Goal: Task Accomplishment & Management: Use online tool/utility

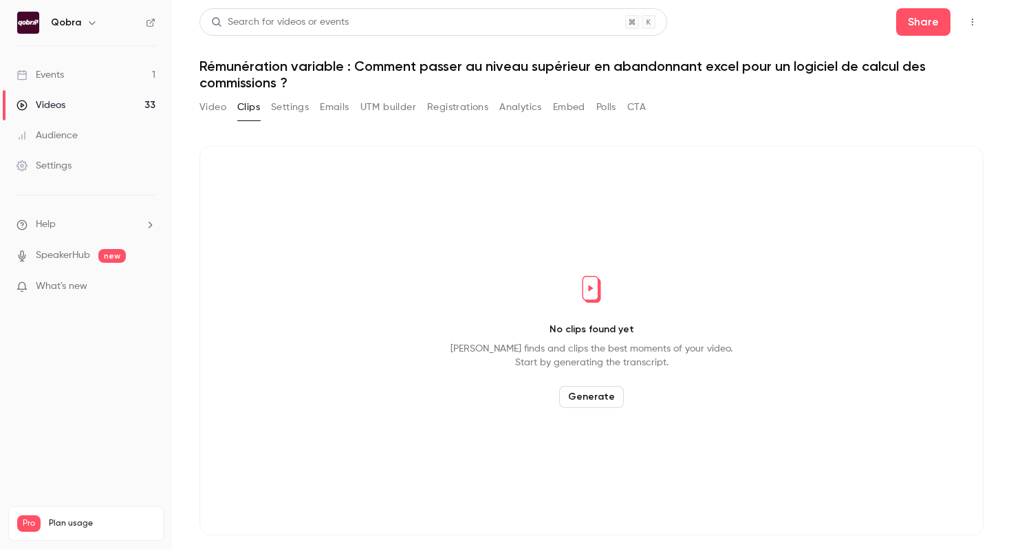
click at [53, 80] on div "Events" at bounding box center [40, 75] width 47 height 14
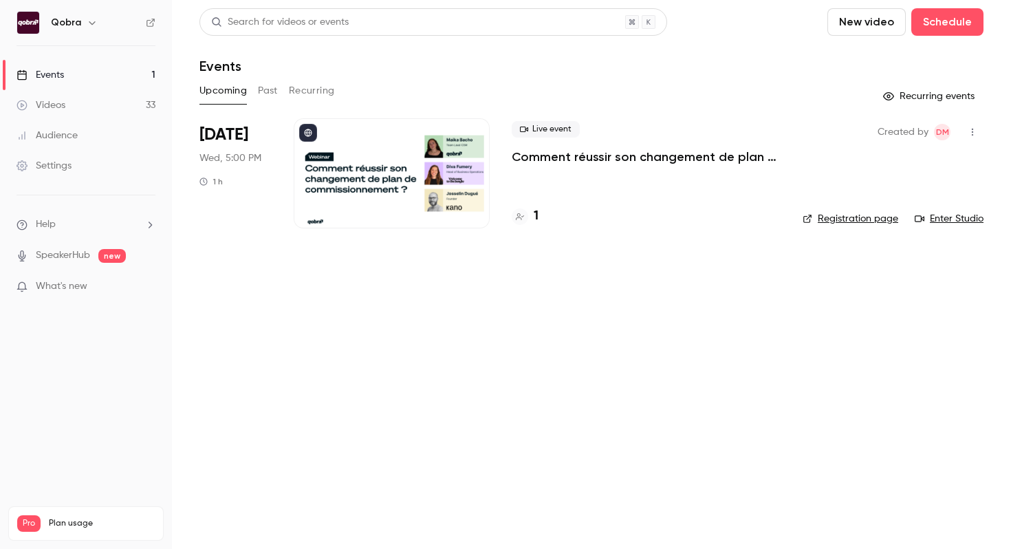
click at [622, 153] on p "Comment réussir son changement de plan de commissionnement ?" at bounding box center [646, 157] width 269 height 17
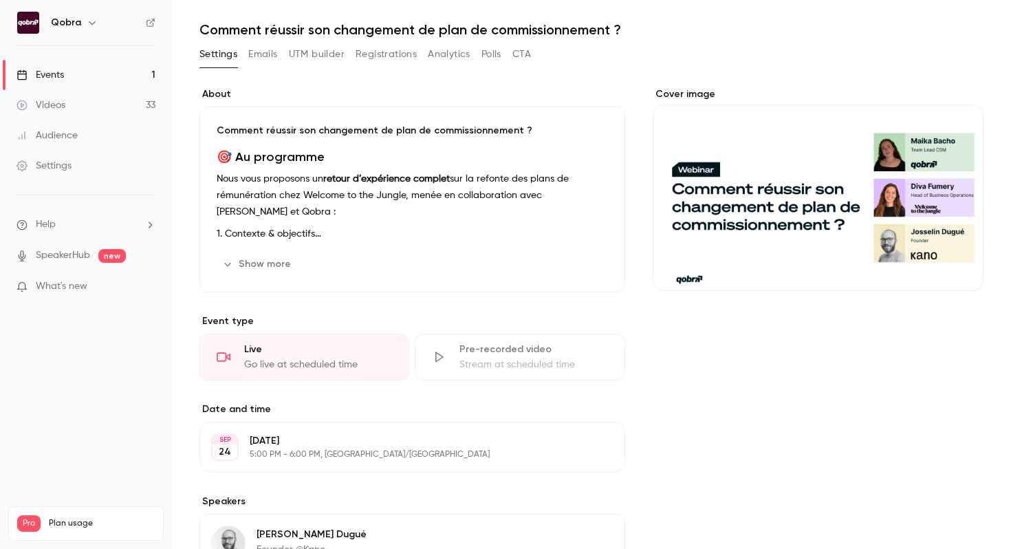
scroll to position [37, 0]
click at [279, 258] on button "Show more" at bounding box center [258, 263] width 83 height 22
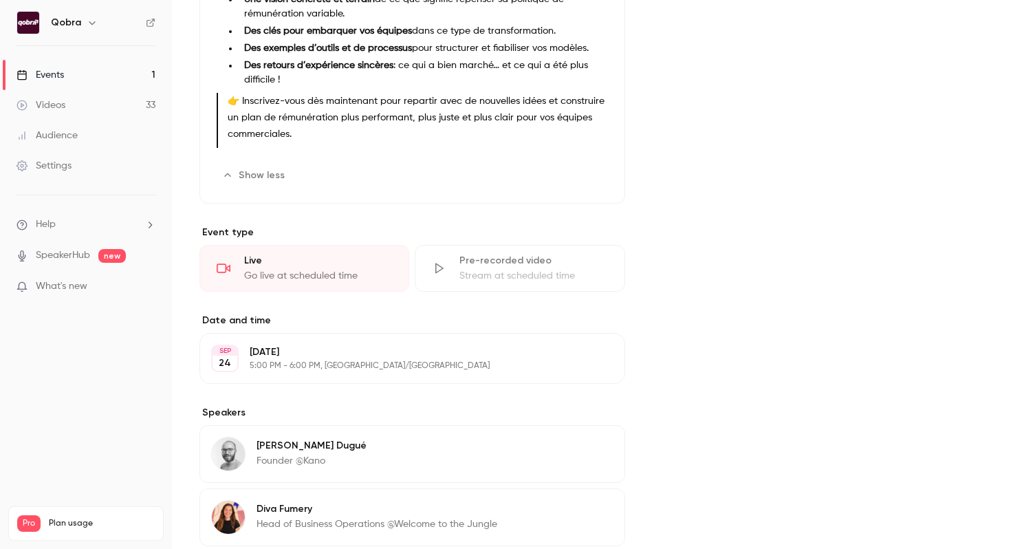
scroll to position [0, 0]
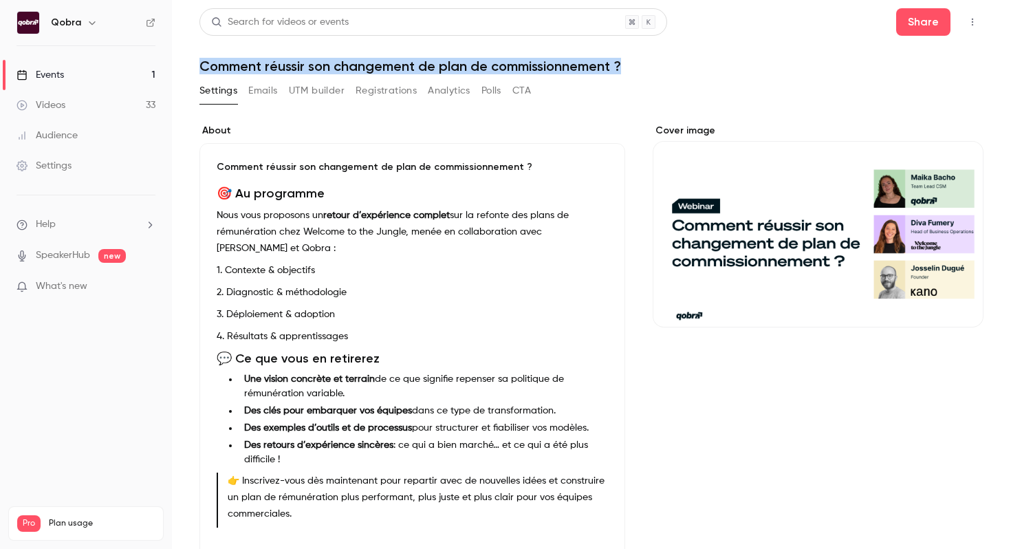
drag, startPoint x: 627, startPoint y: 67, endPoint x: 195, endPoint y: 65, distance: 432.0
click at [195, 65] on main "Search for videos or events Share Comment réussir son changement de plan de com…" at bounding box center [591, 274] width 839 height 549
copy h1 "Comment réussir son changement de plan de commissionnement ?"
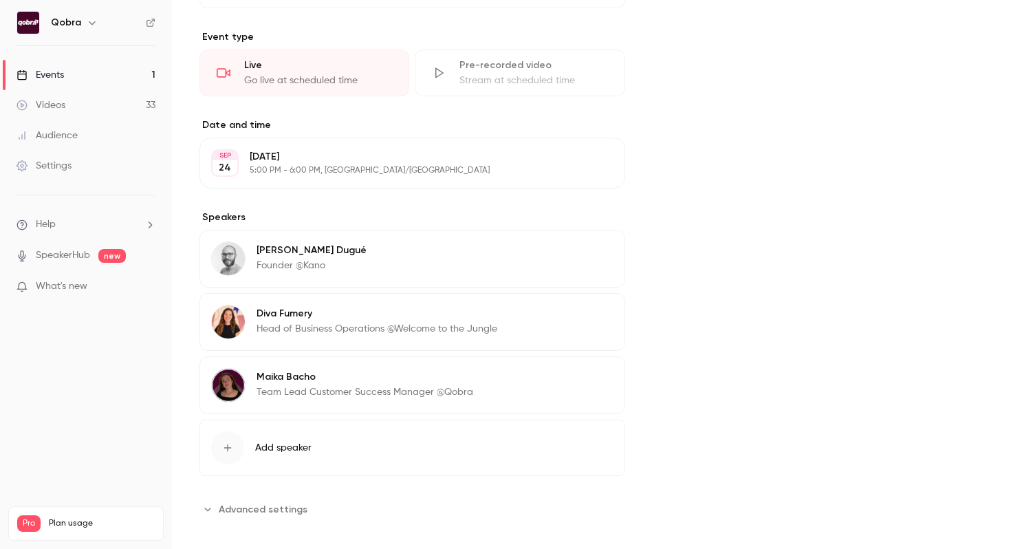
scroll to position [587, 0]
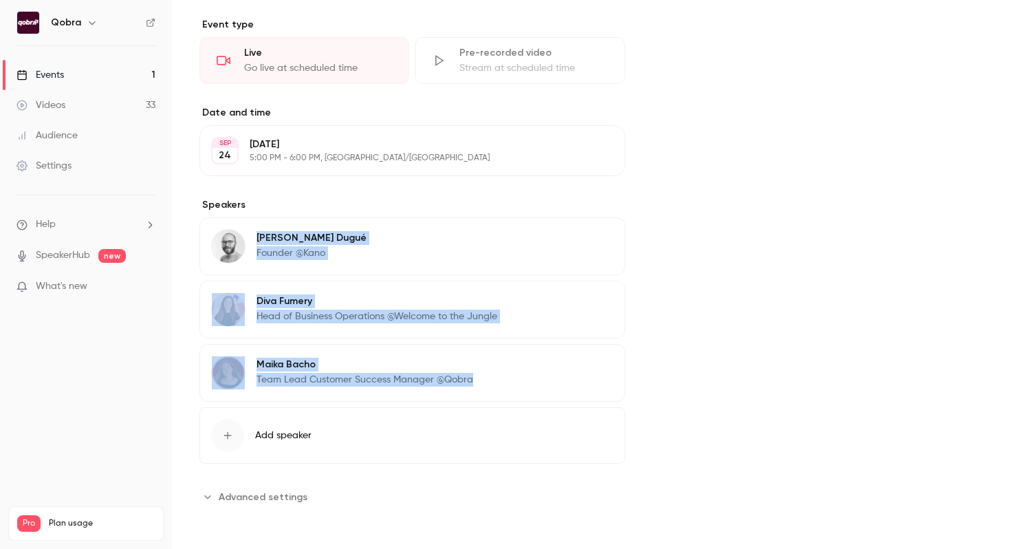
copy div "Josselin Dugué Founder @Kano Edit Diva Fumery Head of Business Operations @Welc…"
drag, startPoint x: 511, startPoint y: 387, endPoint x: 259, endPoint y: 235, distance: 295.0
click at [259, 235] on div "Josselin Dugué Founder @Kano Edit Diva Fumery Head of Business Operations @Welc…" at bounding box center [412, 309] width 426 height 184
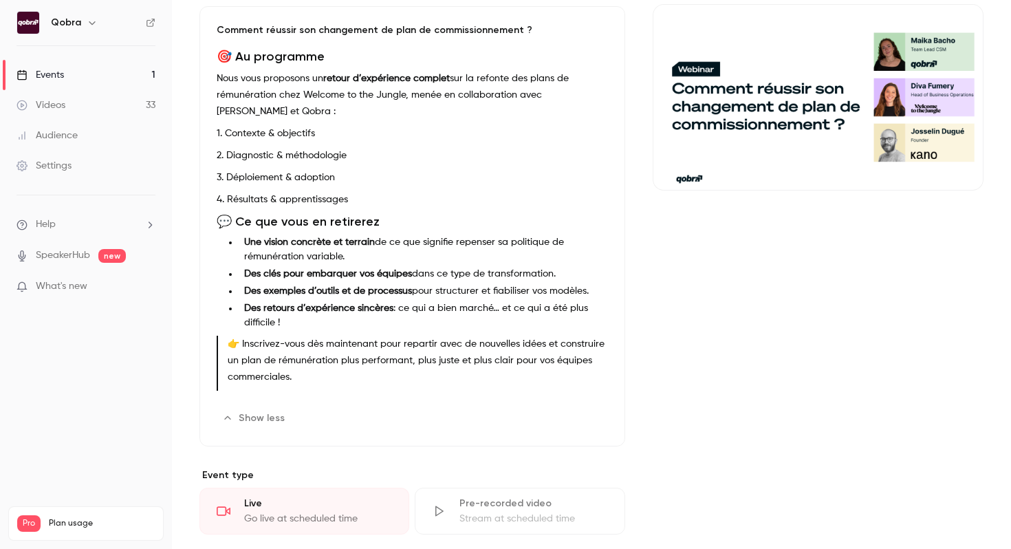
scroll to position [138, 0]
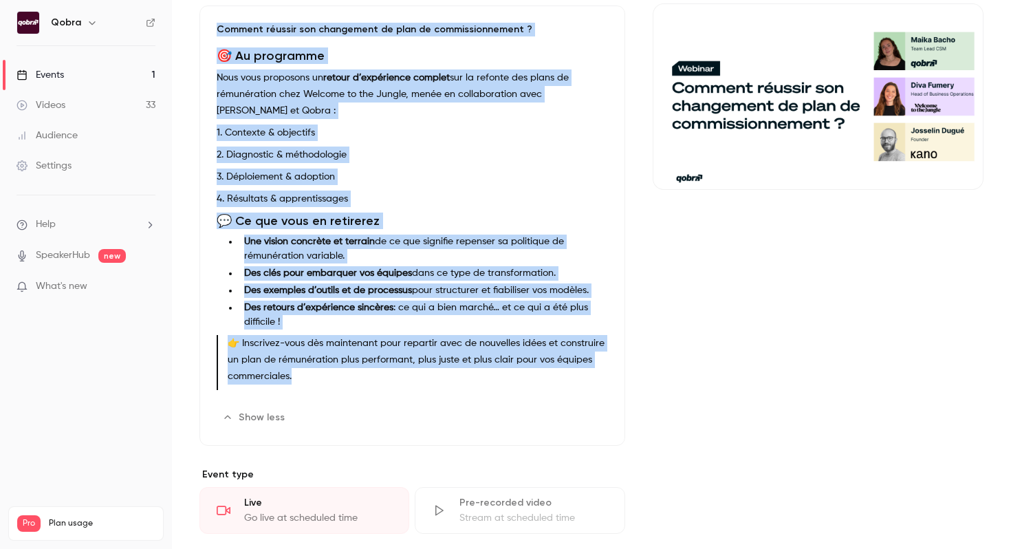
drag, startPoint x: 300, startPoint y: 373, endPoint x: 211, endPoint y: 32, distance: 352.5
click at [211, 32] on div "Comment réussir son changement de plan de commissionnement ? 🎯 Au programme Nou…" at bounding box center [412, 226] width 426 height 440
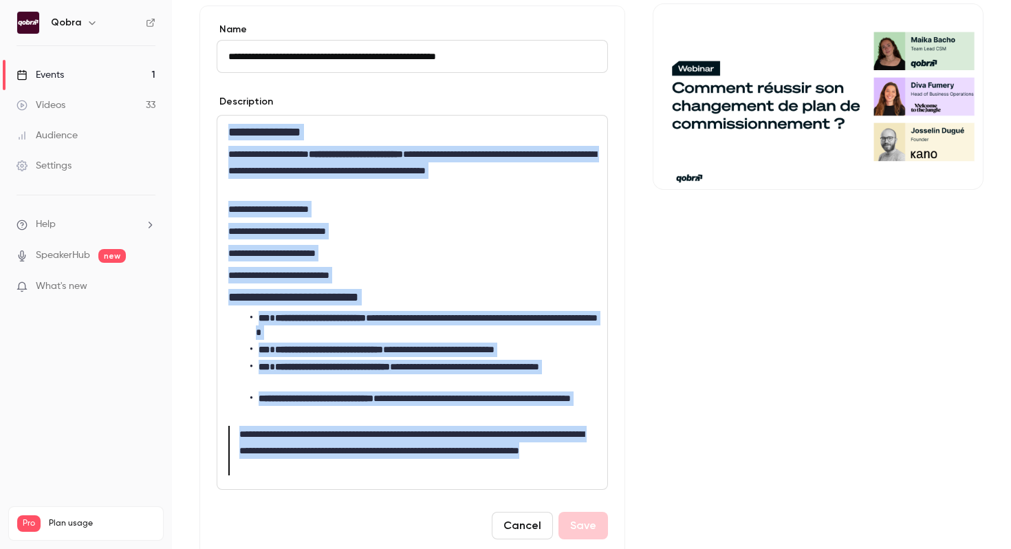
drag, startPoint x: 404, startPoint y: 470, endPoint x: 222, endPoint y: 128, distance: 387.1
click at [222, 128] on div "**********" at bounding box center [412, 303] width 390 height 374
copy div "**********"
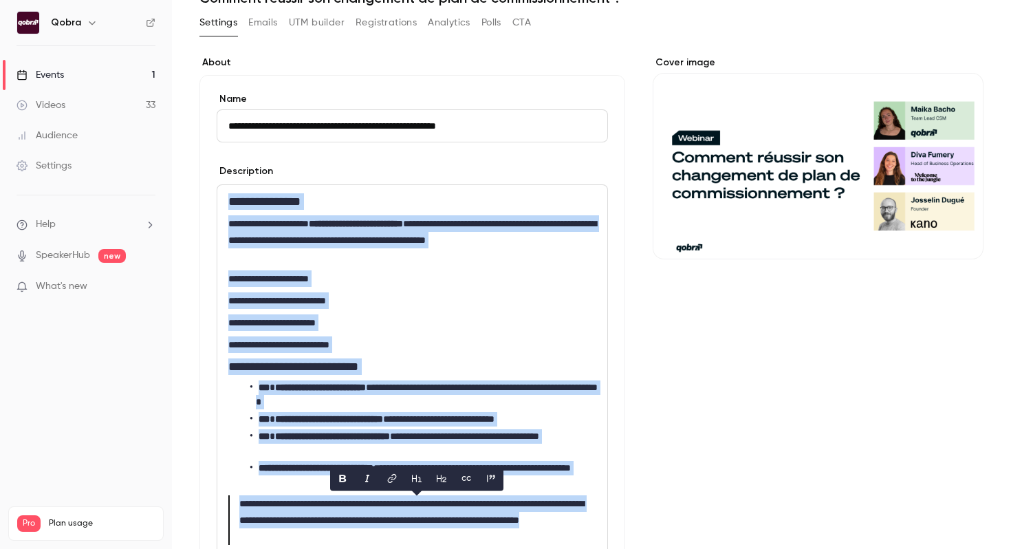
scroll to position [63, 0]
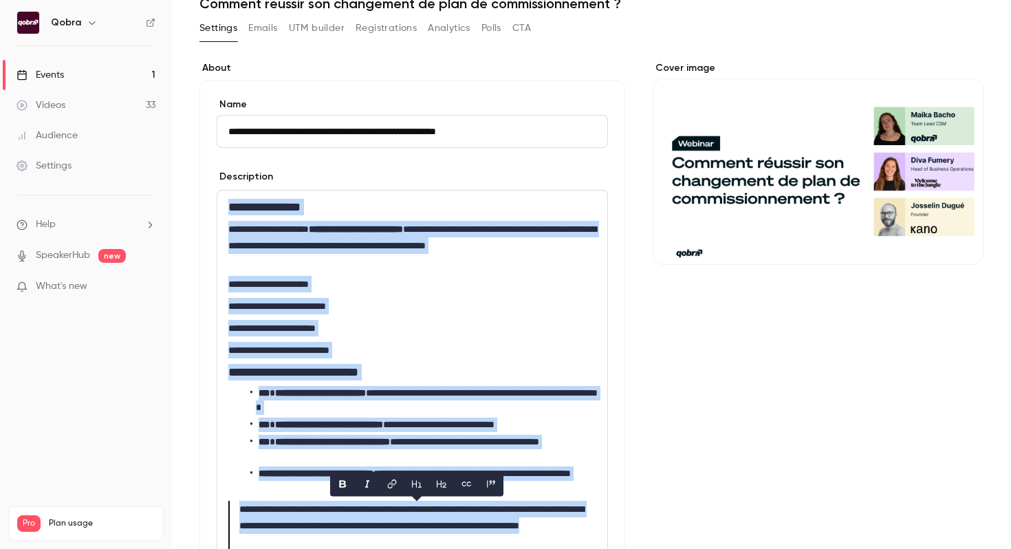
click at [100, 78] on link "Events 1" at bounding box center [86, 75] width 172 height 30
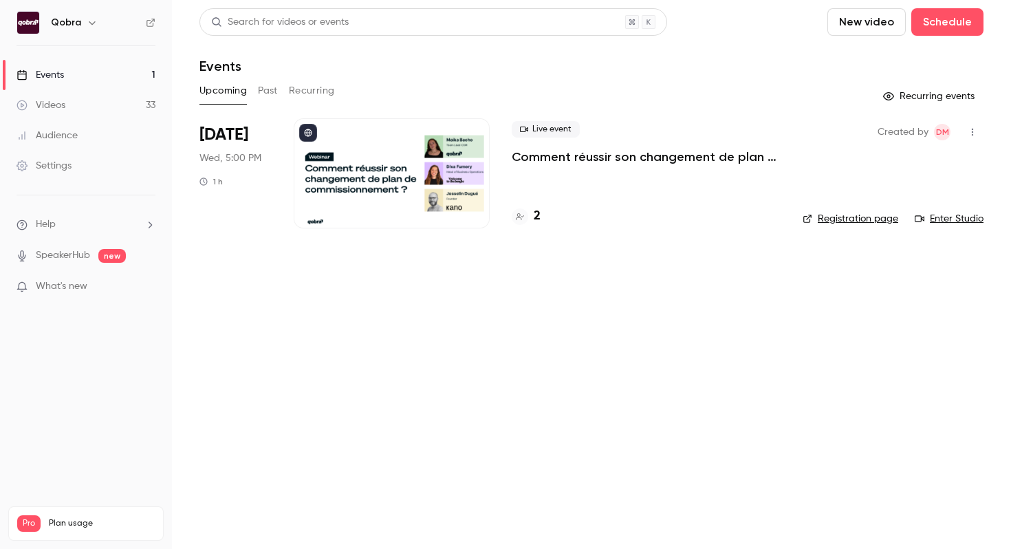
click at [573, 156] on p "Comment réussir son changement de plan de commissionnement ?" at bounding box center [646, 157] width 269 height 17
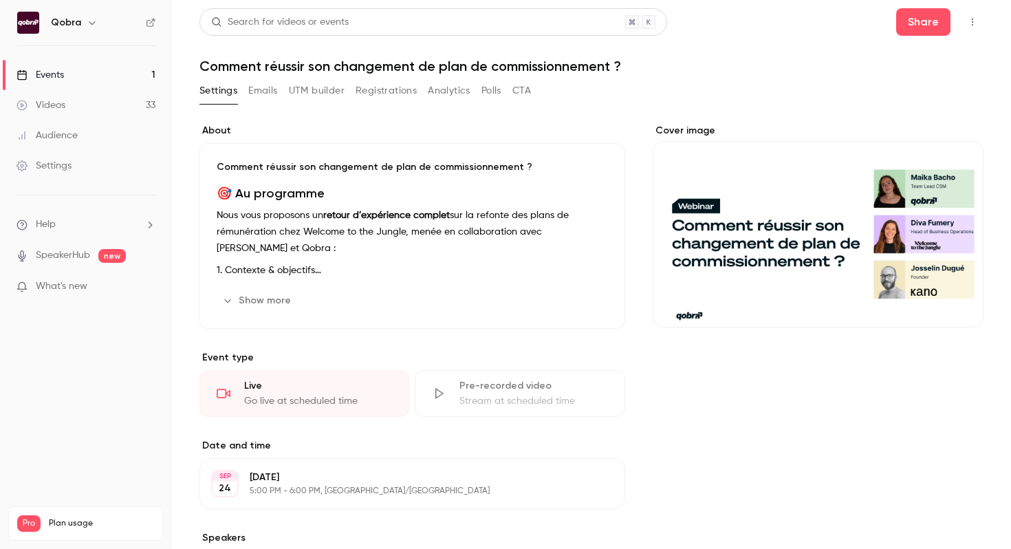
click at [316, 92] on button "UTM builder" at bounding box center [317, 91] width 56 height 22
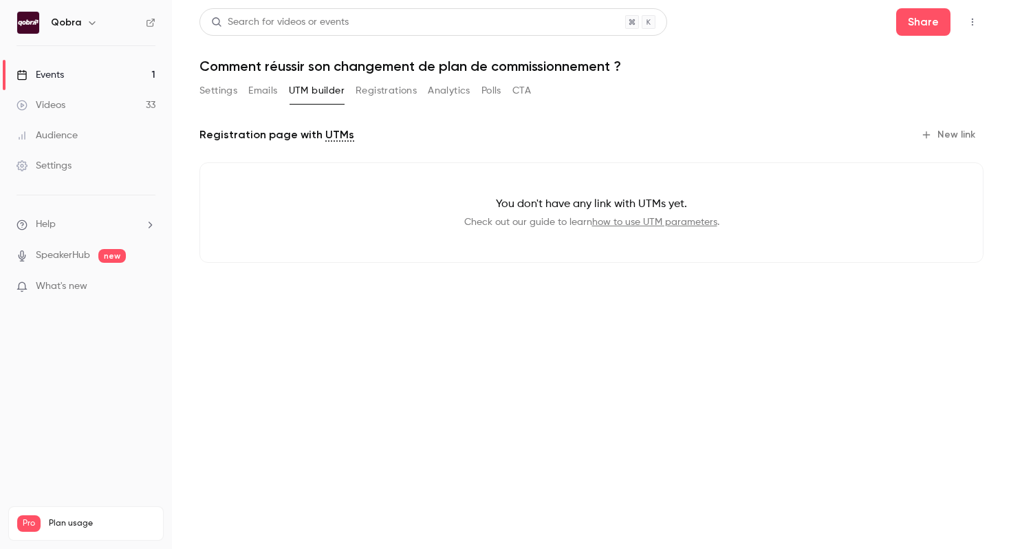
click at [946, 136] on button "New link" at bounding box center [950, 135] width 68 height 22
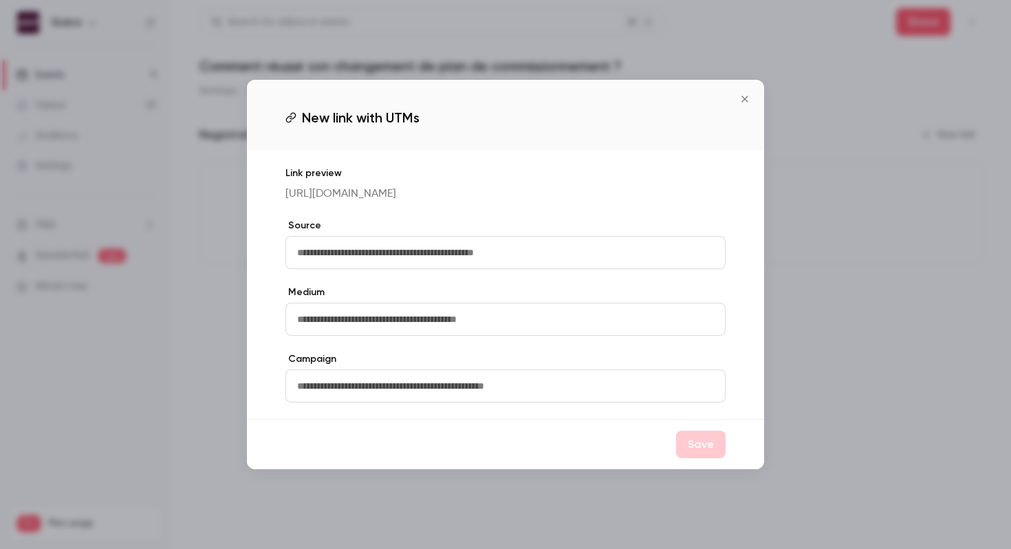
click at [429, 263] on input "text" at bounding box center [505, 252] width 440 height 33
type input "********"
click at [343, 332] on input "text" at bounding box center [505, 319] width 440 height 33
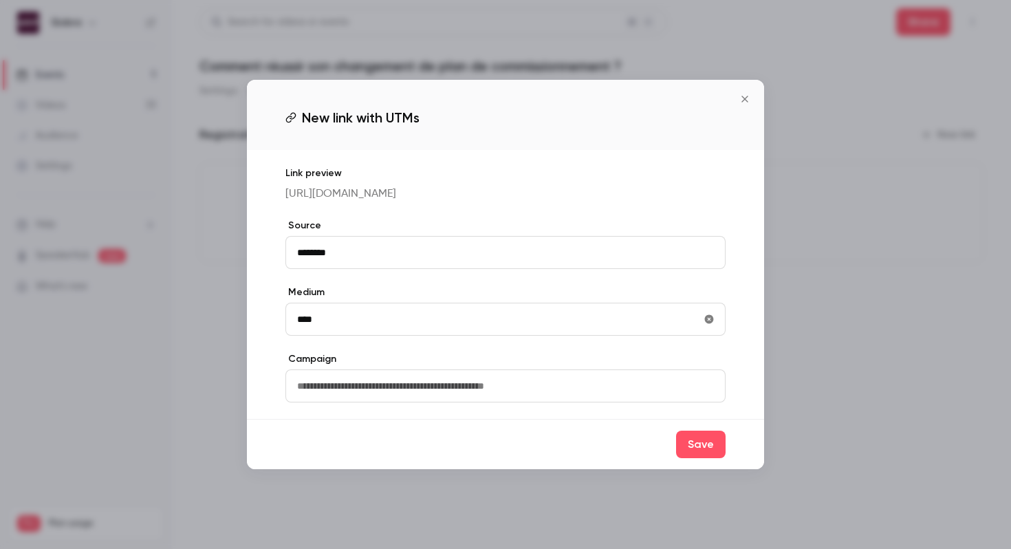
type input "****"
click at [369, 401] on input "text" at bounding box center [505, 385] width 440 height 33
type input "*******"
click at [693, 458] on button "Save" at bounding box center [701, 445] width 50 height 28
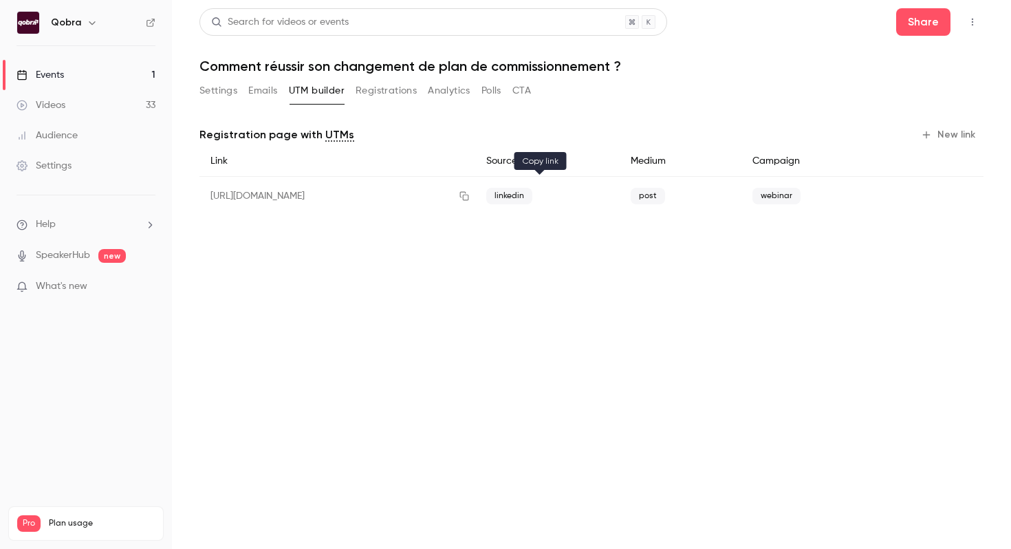
click at [470, 194] on icon "button" at bounding box center [464, 196] width 11 height 10
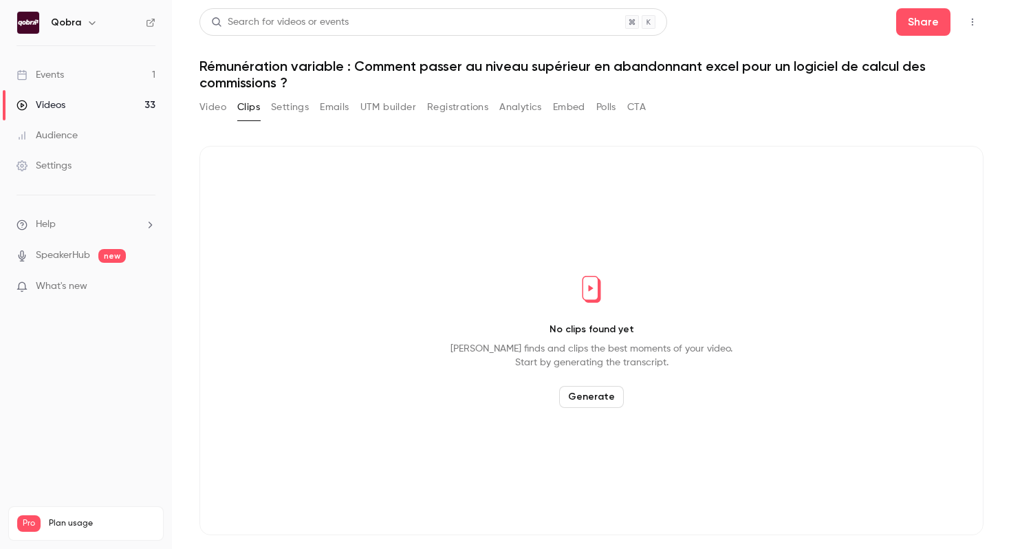
click at [118, 83] on link "Events 1" at bounding box center [86, 75] width 172 height 30
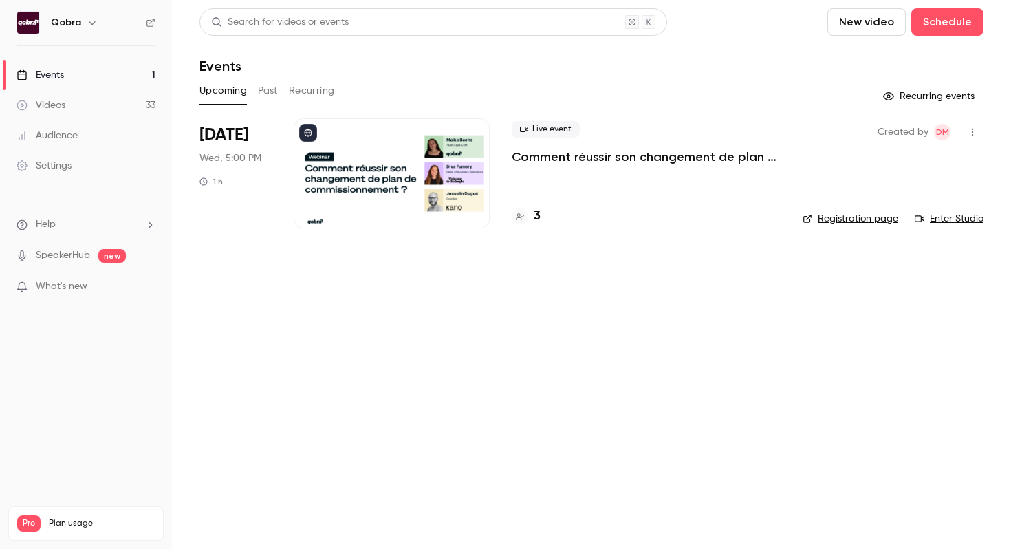
click at [534, 221] on h4 "3" at bounding box center [537, 216] width 7 height 19
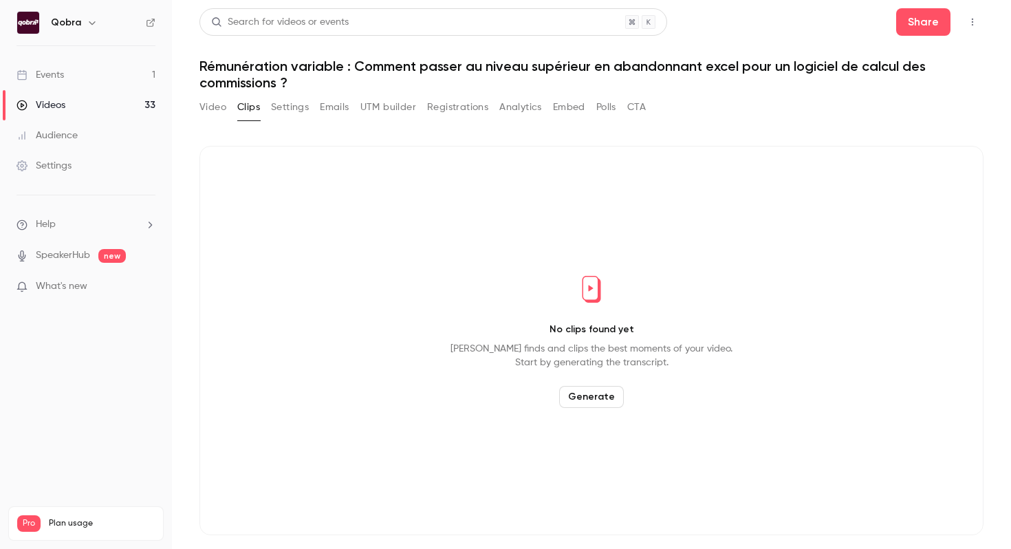
click at [109, 68] on link "Events 1" at bounding box center [86, 75] width 172 height 30
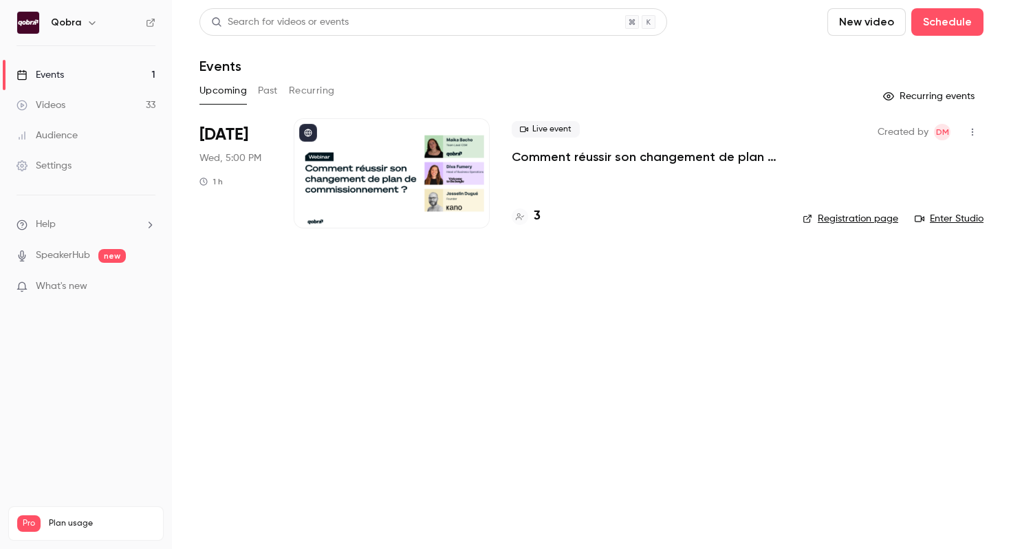
click at [726, 166] on div "Live event Comment réussir son changement de plan de commissionnement ? 3" at bounding box center [646, 173] width 269 height 110
click at [556, 160] on p "Comment réussir son changement de plan de commissionnement ?" at bounding box center [646, 157] width 269 height 17
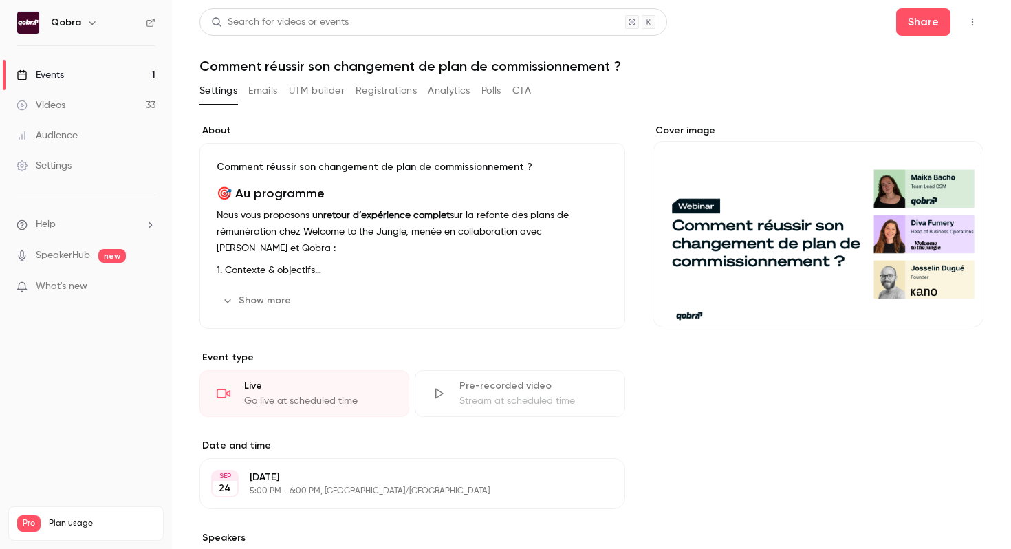
click at [377, 94] on button "Registrations" at bounding box center [386, 91] width 61 height 22
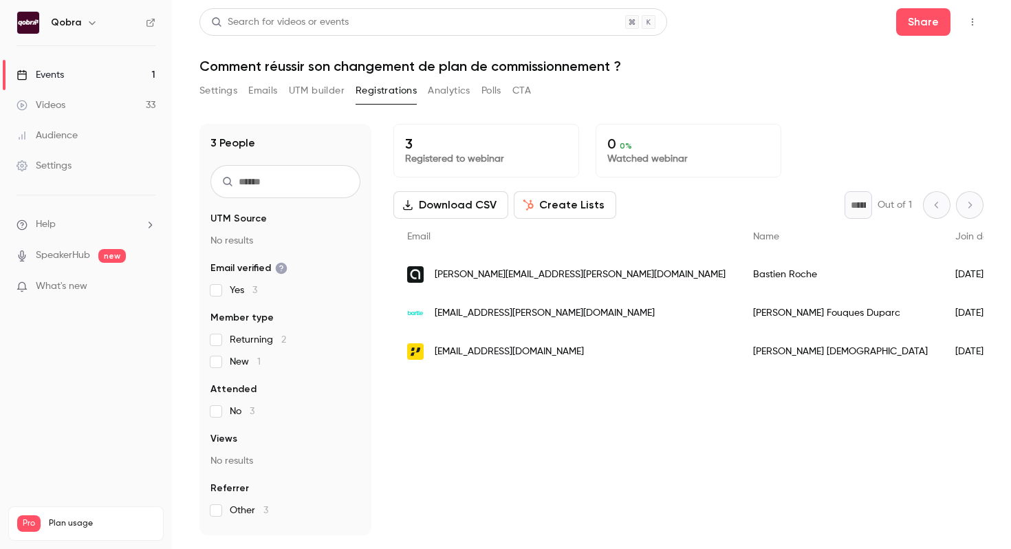
click at [325, 94] on button "UTM builder" at bounding box center [317, 91] width 56 height 22
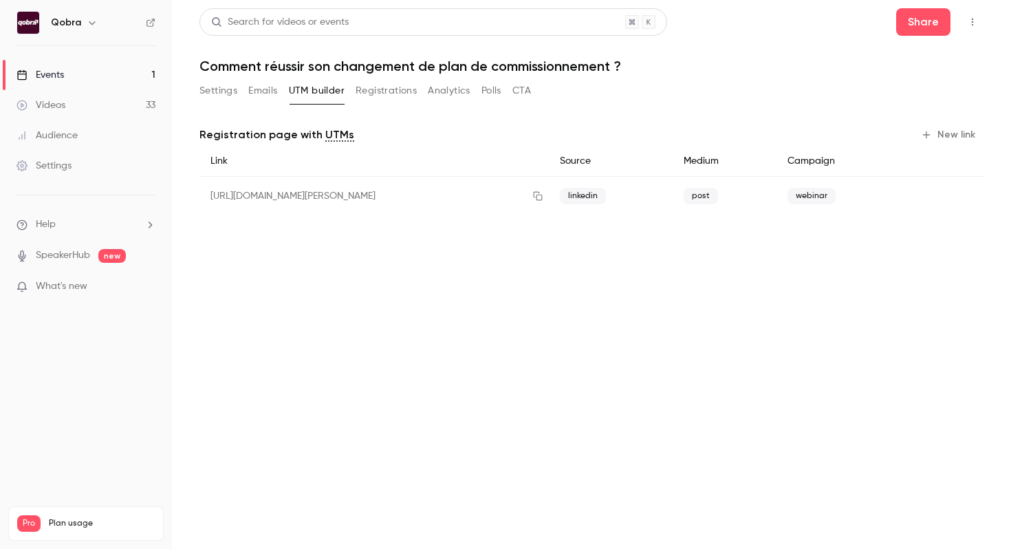
click at [969, 136] on button "New link" at bounding box center [950, 135] width 68 height 22
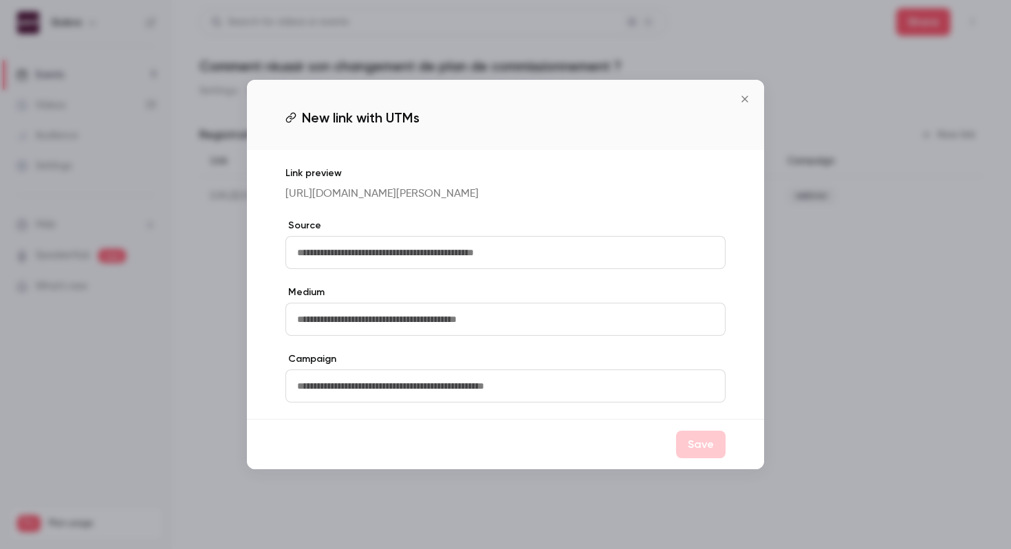
click at [455, 253] on input "text" at bounding box center [505, 252] width 440 height 33
type input "*****"
click at [433, 330] on input "text" at bounding box center [505, 319] width 440 height 33
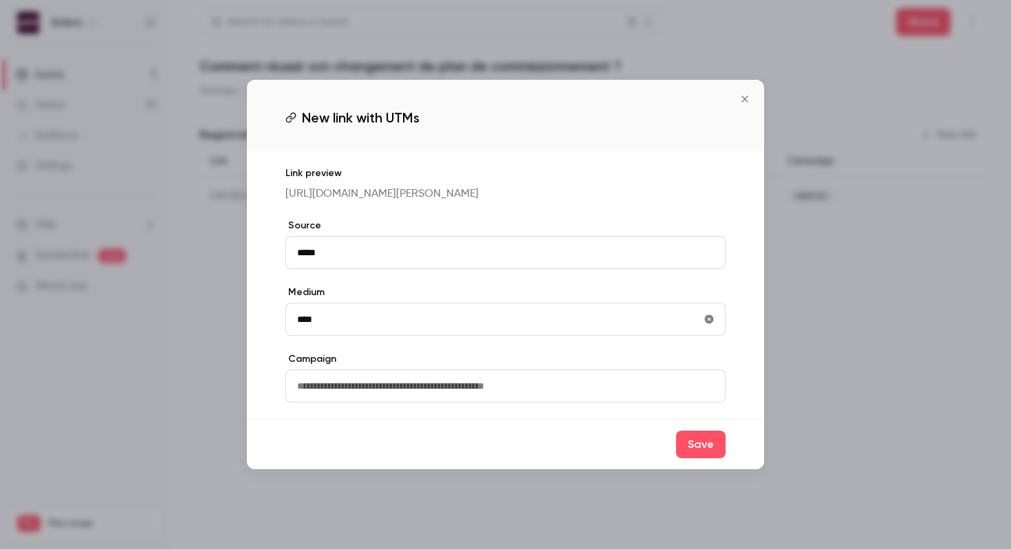
type input "****"
click at [398, 402] on input "text" at bounding box center [505, 385] width 440 height 33
type input "*******"
click at [702, 456] on button "Save" at bounding box center [701, 445] width 50 height 28
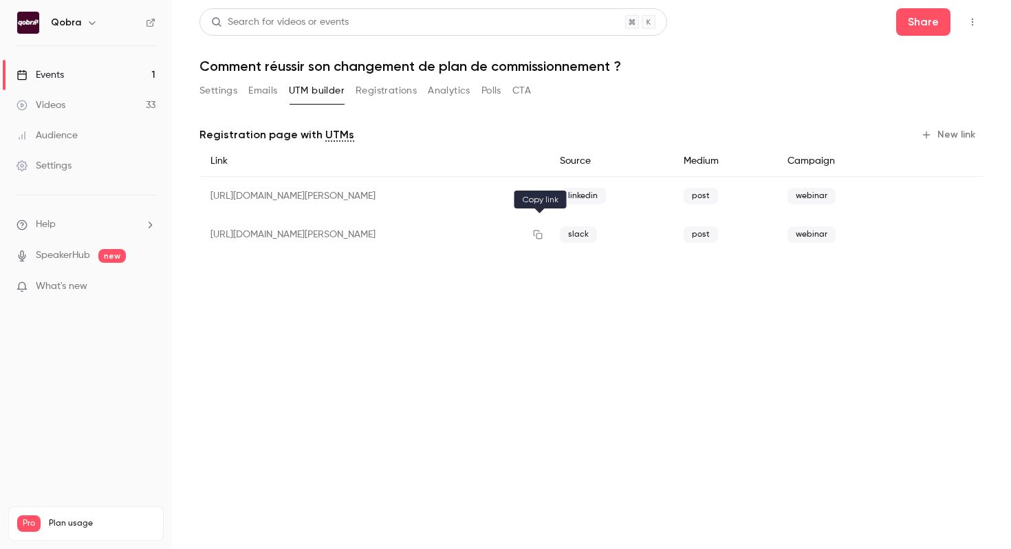
click at [539, 235] on icon "button" at bounding box center [538, 234] width 9 height 9
click at [113, 114] on link "Videos 33" at bounding box center [86, 105] width 172 height 30
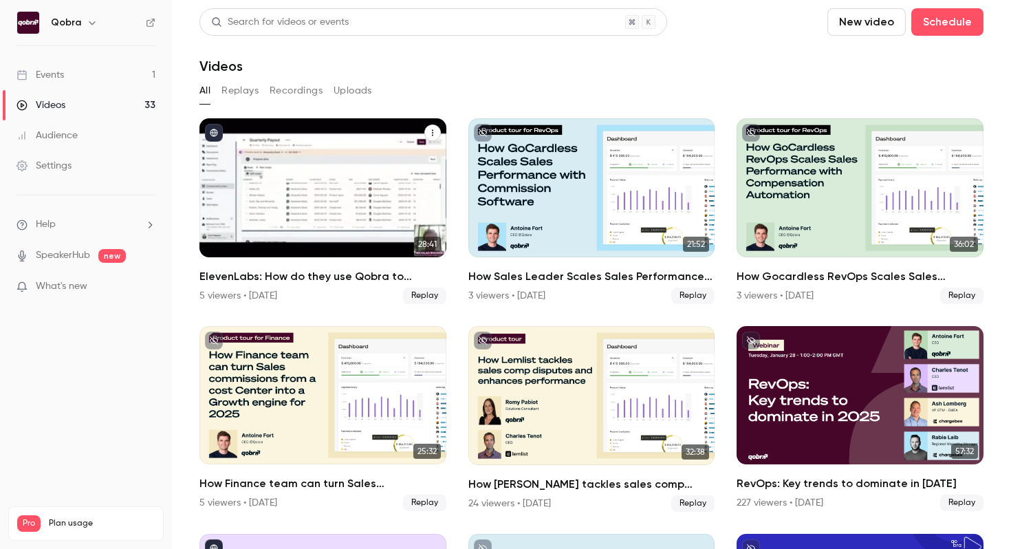
click at [208, 296] on div "5 viewers • [DATE]" at bounding box center [238, 296] width 78 height 14
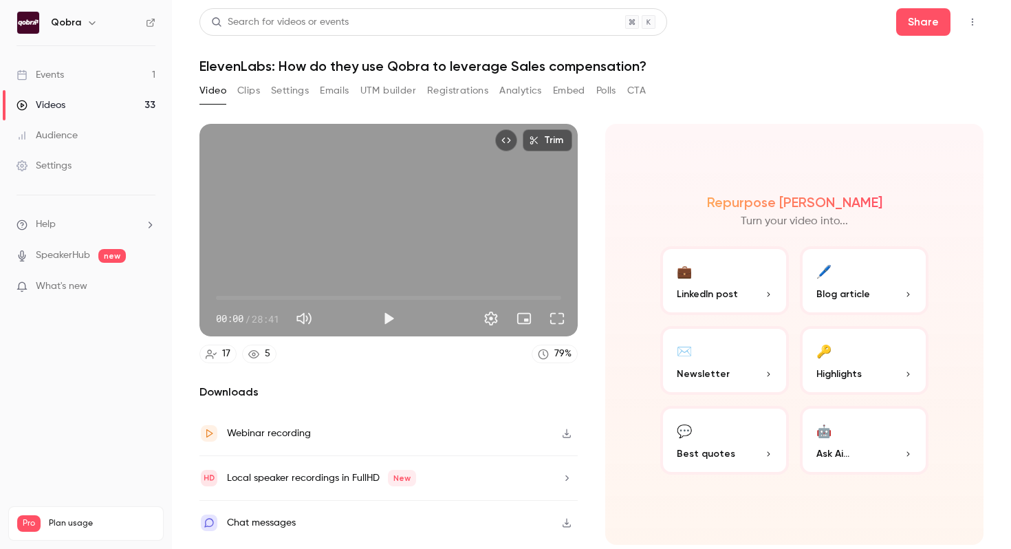
click at [476, 94] on button "Registrations" at bounding box center [457, 91] width 61 height 22
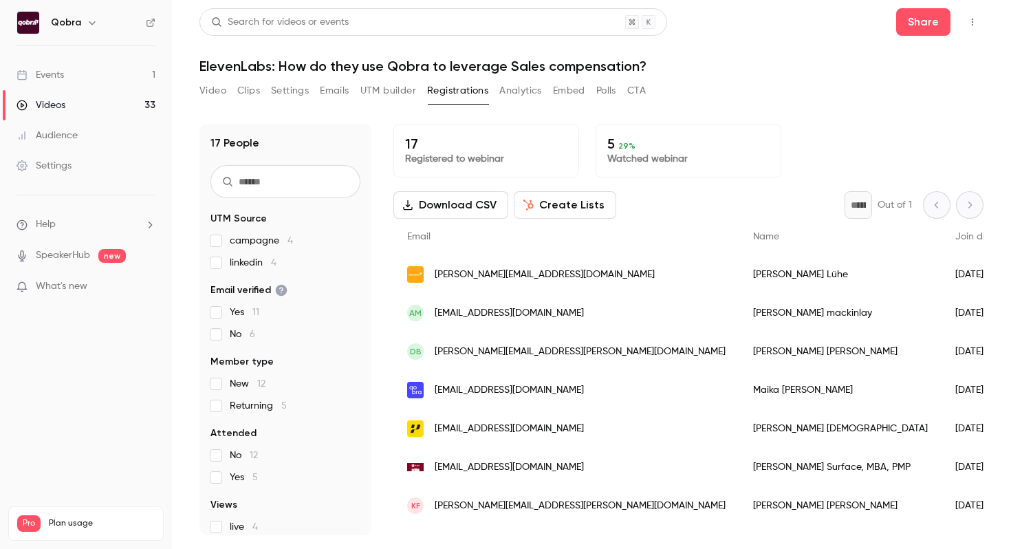
click at [647, 151] on p "5 29 %" at bounding box center [688, 144] width 162 height 17
click at [520, 93] on button "Analytics" at bounding box center [520, 91] width 43 height 22
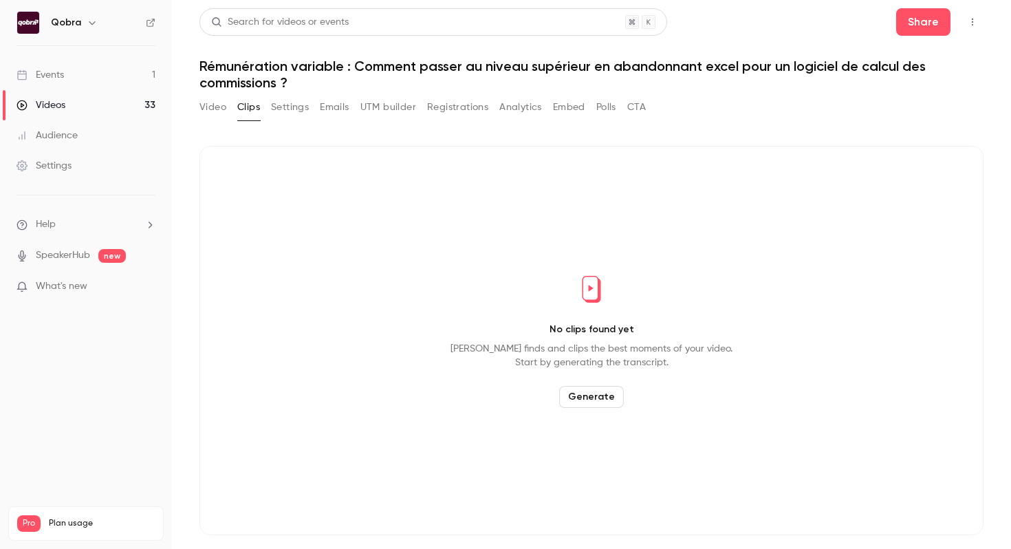
click at [158, 80] on link "Events 1" at bounding box center [86, 75] width 172 height 30
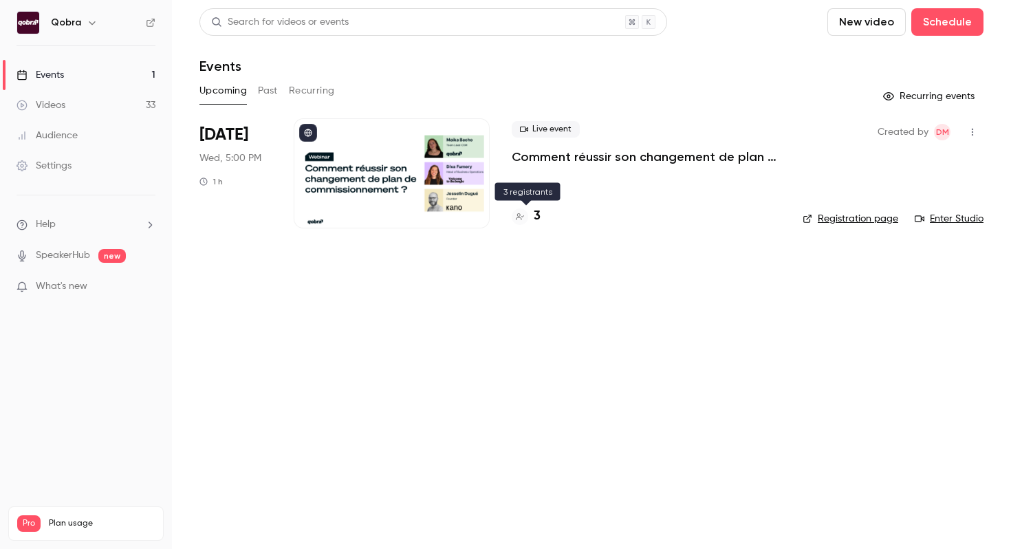
click at [534, 210] on h4 "3" at bounding box center [537, 216] width 7 height 19
